Goal: Task Accomplishment & Management: Manage account settings

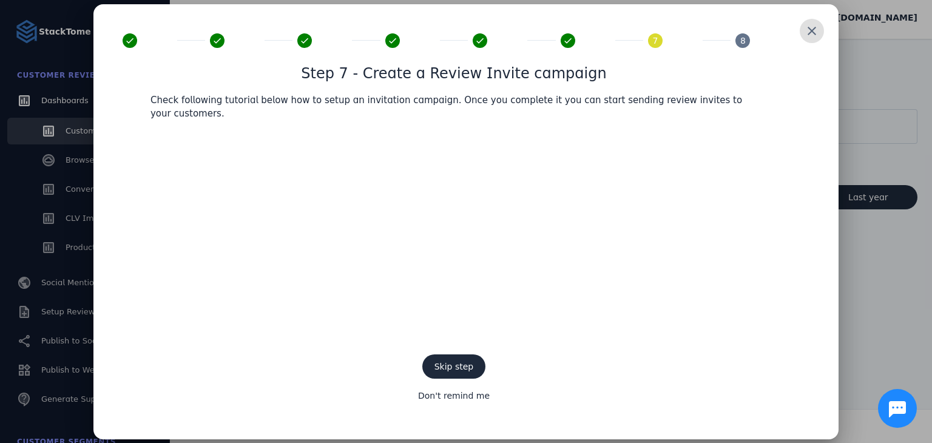
click at [818, 36] on span at bounding box center [811, 30] width 29 height 29
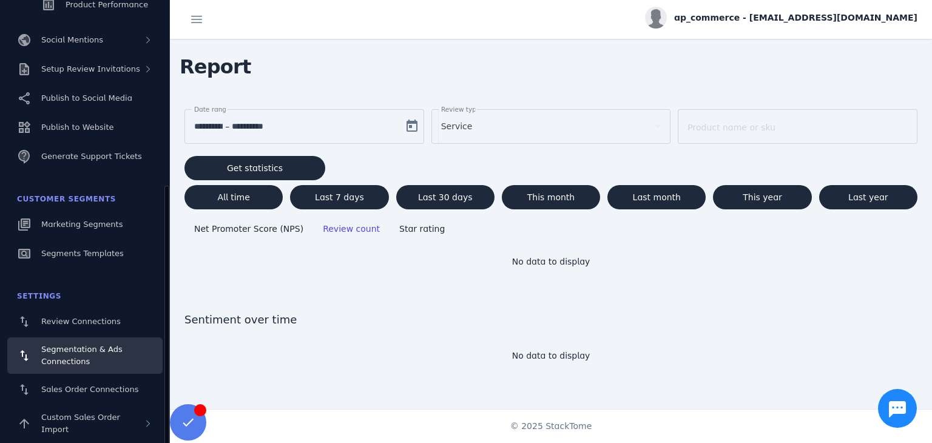
scroll to position [263, 0]
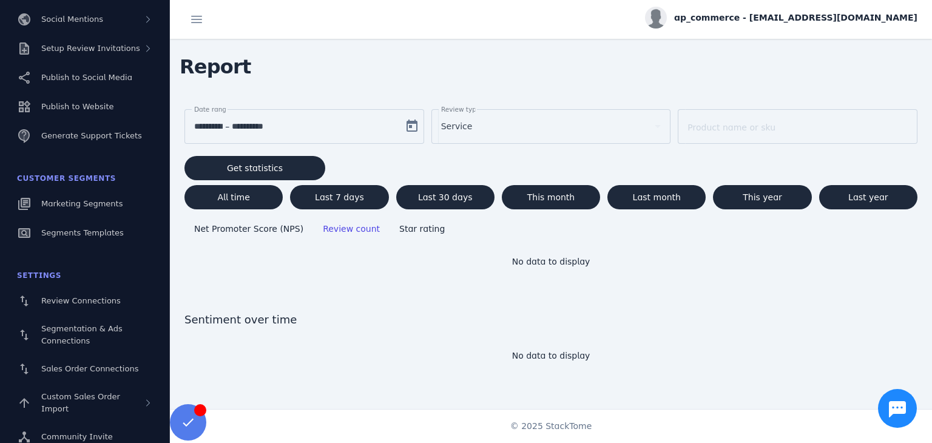
click at [788, 18] on span "ap_commerce - [EMAIL_ADDRESS][DOMAIN_NAME]" at bounding box center [795, 18] width 243 height 13
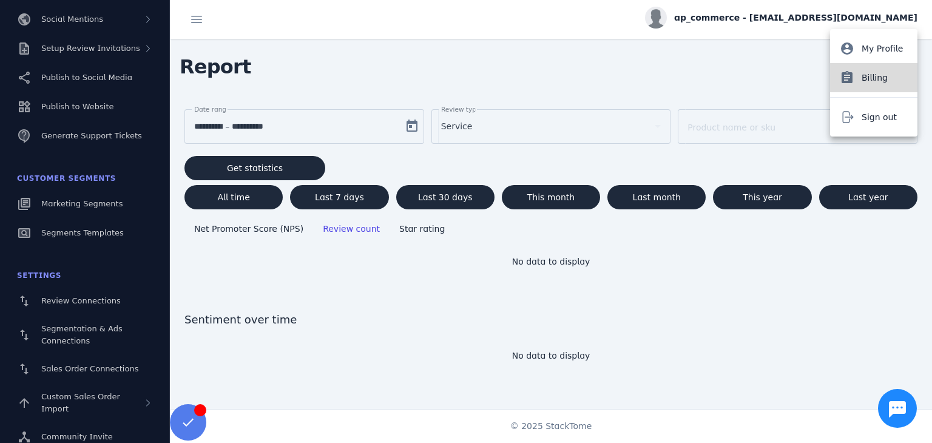
click at [864, 86] on button "assignment Billing" at bounding box center [873, 77] width 87 height 29
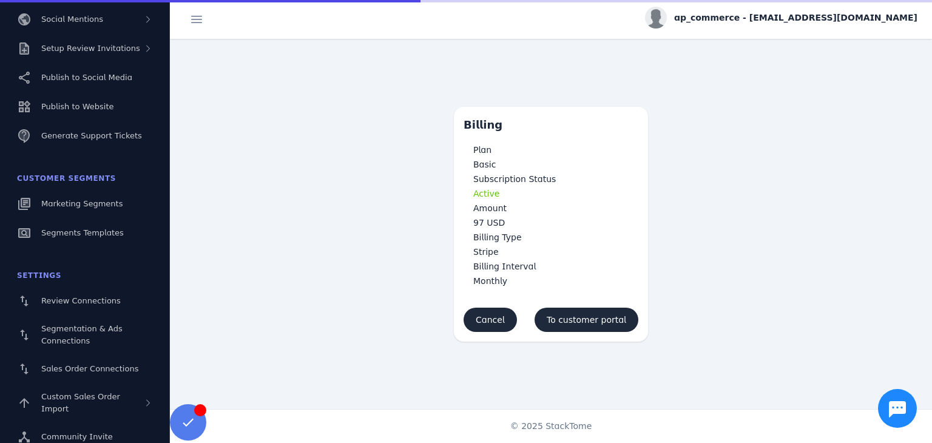
scroll to position [112, 0]
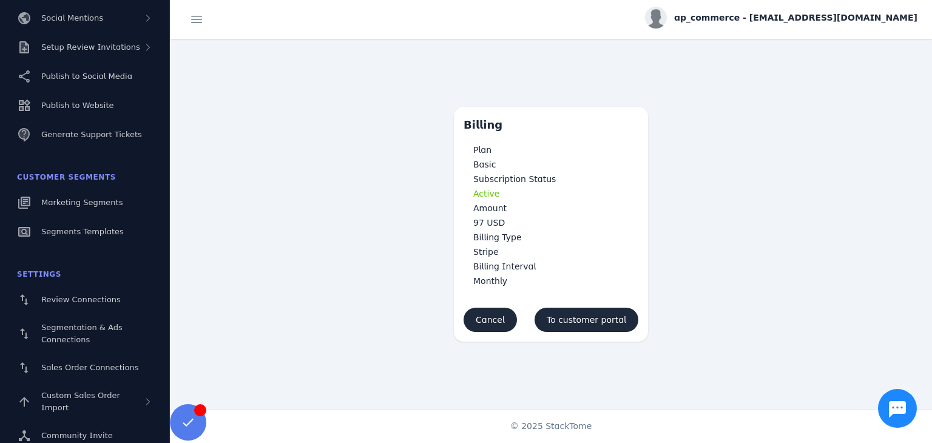
click at [486, 212] on h3 "Amount" at bounding box center [550, 208] width 155 height 15
click at [500, 266] on h3 "Billing Interval" at bounding box center [550, 266] width 155 height 15
click at [494, 283] on span "Monthly" at bounding box center [490, 281] width 34 height 10
click at [494, 180] on h3 "Subscription Status" at bounding box center [550, 179] width 155 height 15
drag, startPoint x: 494, startPoint y: 189, endPoint x: 486, endPoint y: 182, distance: 11.2
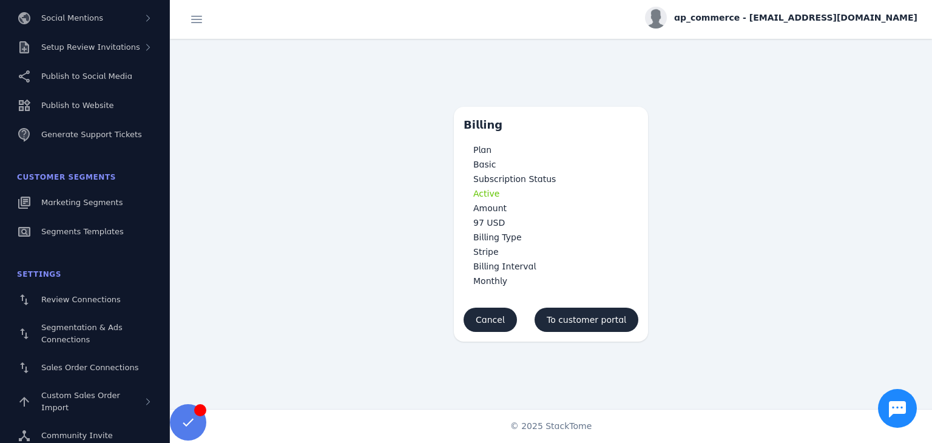
click at [494, 189] on span "Active" at bounding box center [486, 194] width 26 height 10
click at [483, 177] on h3 "Subscription Status" at bounding box center [550, 179] width 155 height 15
click at [192, 426] on span at bounding box center [187, 422] width 29 height 29
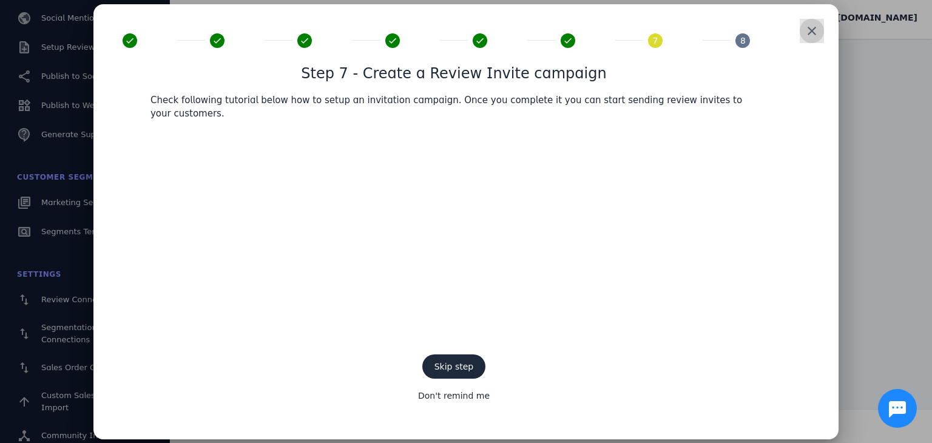
click at [806, 41] on span at bounding box center [811, 30] width 29 height 29
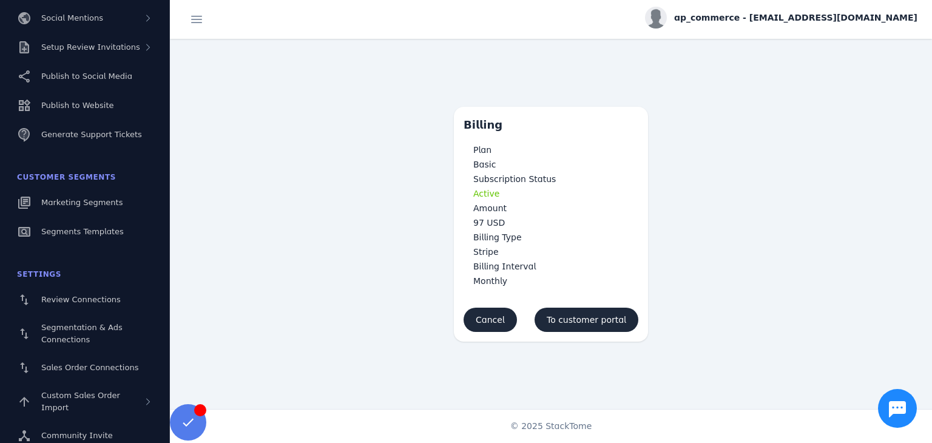
click at [471, 133] on mat-list "Plan Basic Subscription Status Active Amount 97 USD Billing Type Stripe Billing…" at bounding box center [551, 215] width 194 height 165
drag, startPoint x: 479, startPoint y: 156, endPoint x: 479, endPoint y: 147, distance: 8.5
click at [479, 155] on div "Plan Basic" at bounding box center [550, 157] width 155 height 29
click at [479, 146] on h3 "Plan" at bounding box center [550, 150] width 155 height 15
click at [512, 177] on h3 "Subscription Status" at bounding box center [550, 179] width 155 height 15
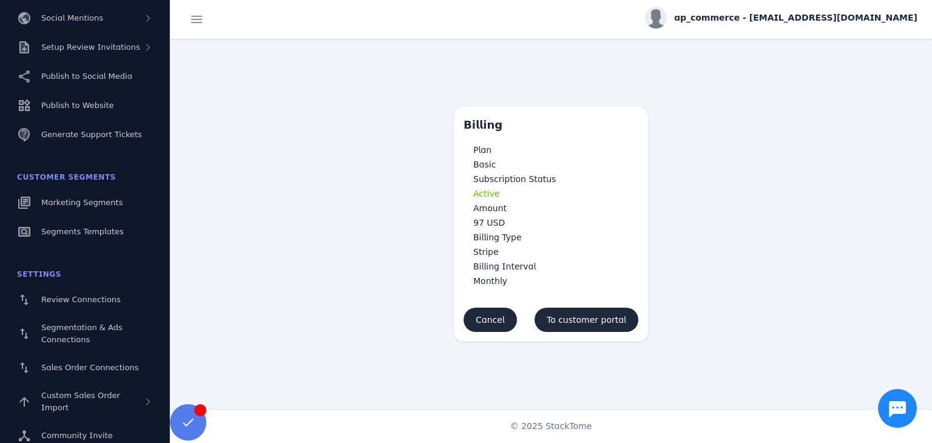
click at [500, 241] on h3 "Billing Type" at bounding box center [550, 237] width 155 height 15
click at [488, 255] on span "Stripe" at bounding box center [485, 252] width 25 height 10
click at [583, 318] on span "To customer portal" at bounding box center [585, 319] width 79 height 8
